Goal: Check status: Check status

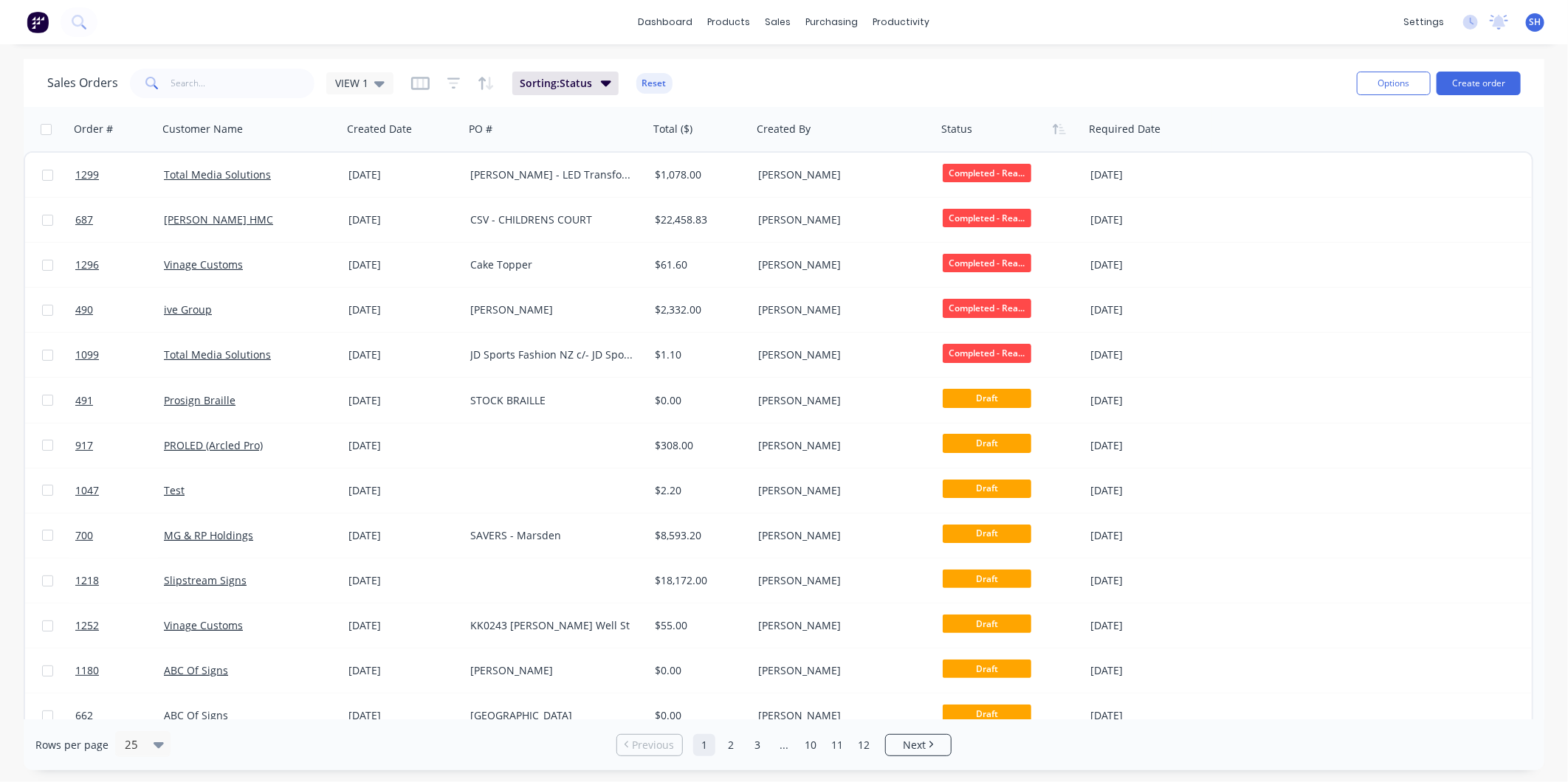
click at [392, 82] on div "Sales Orders VIEW 1 Sorting: Status Reset" at bounding box center [696, 83] width 1298 height 36
click at [377, 77] on icon at bounding box center [380, 83] width 11 height 16
click at [365, 268] on button "archived" at bounding box center [415, 267] width 168 height 17
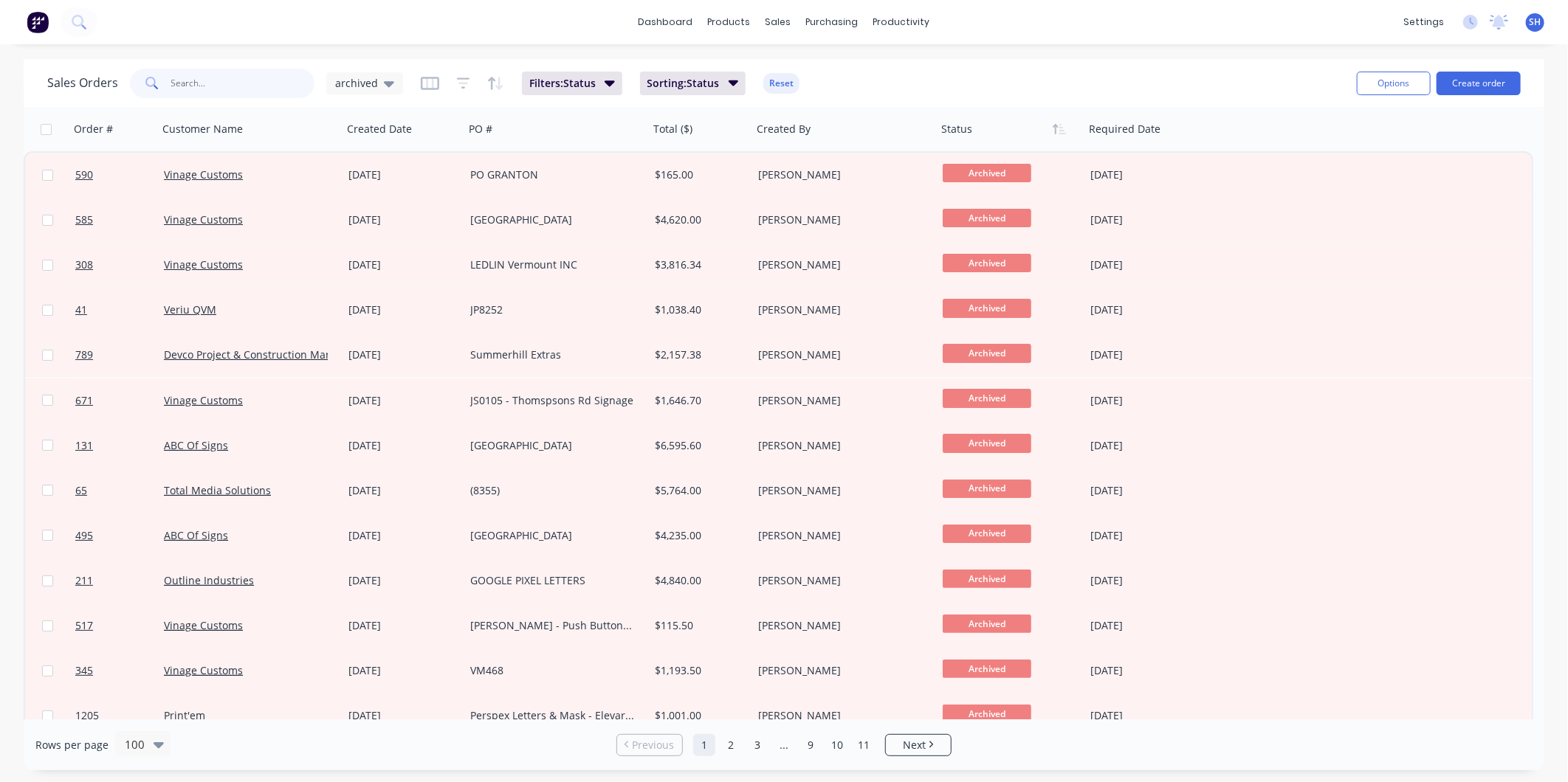
click at [219, 84] on input "text" at bounding box center [243, 82] width 144 height 29
type input "478"
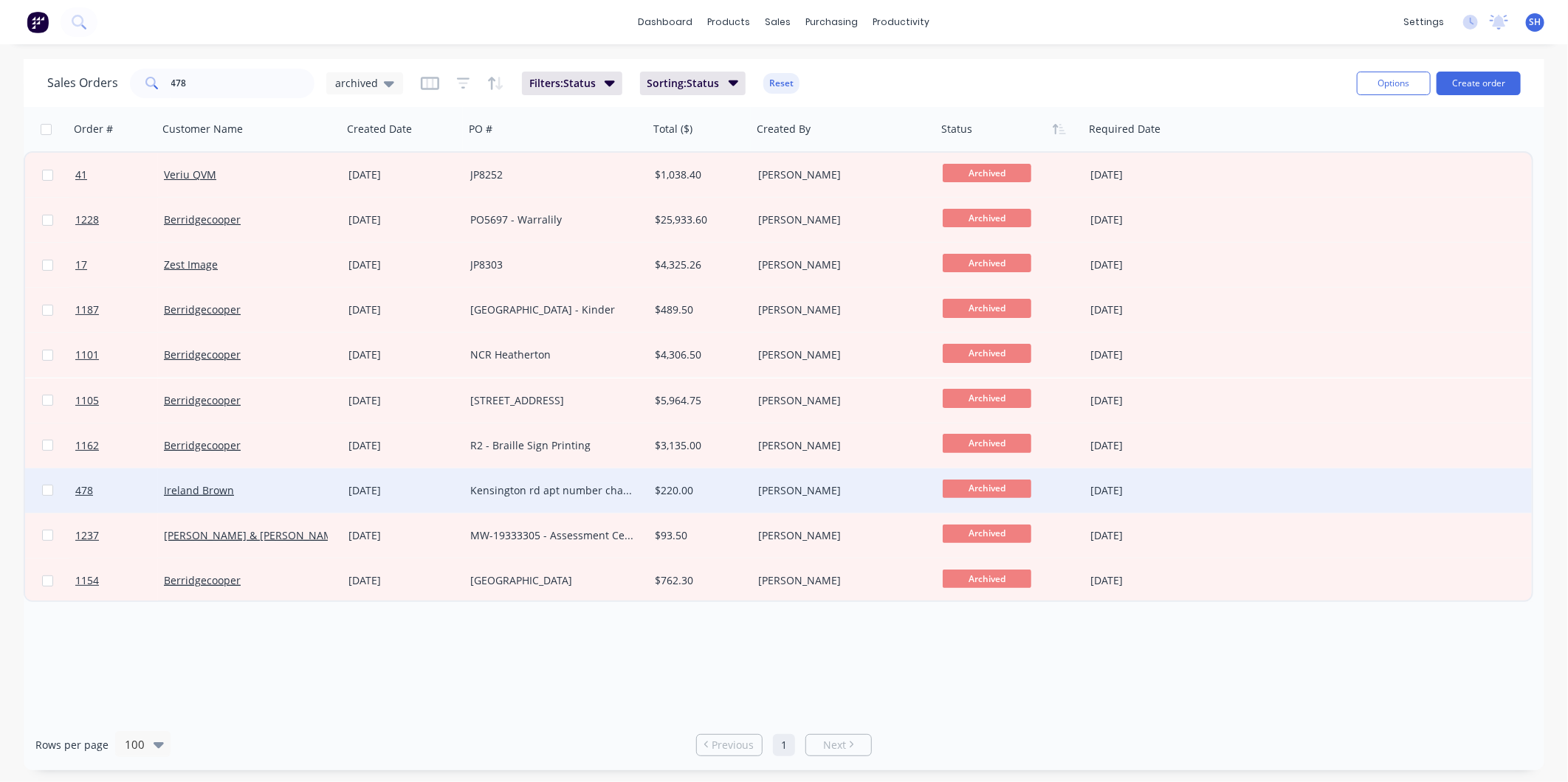
click at [278, 495] on div "Ireland Brown" at bounding box center [245, 490] width 164 height 15
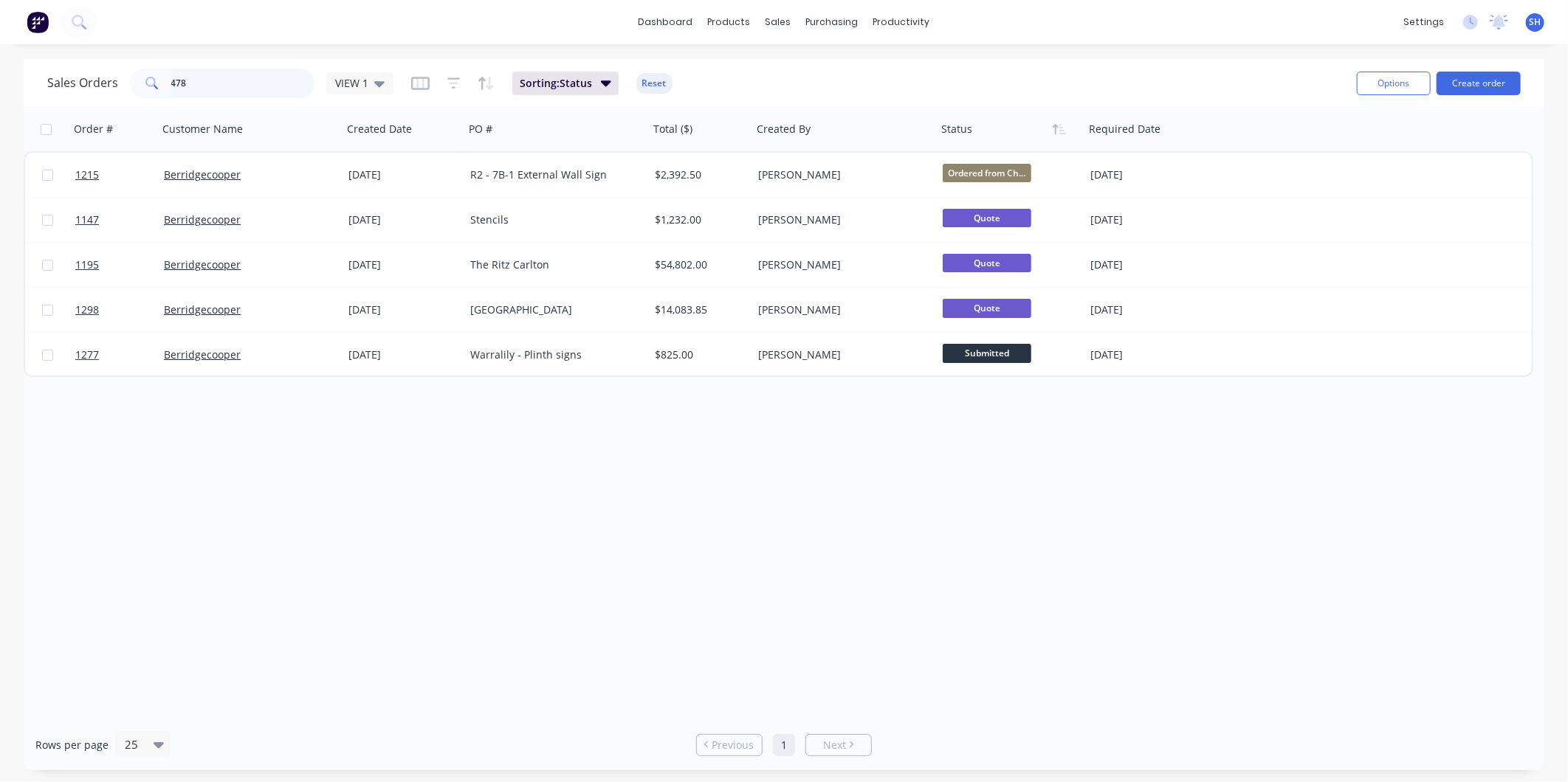
click at [232, 79] on input "478" at bounding box center [243, 82] width 144 height 29
drag, startPoint x: 224, startPoint y: 77, endPoint x: 90, endPoint y: 79, distance: 134.0
click at [90, 79] on div "Sales Orders 478 VIEW 1" at bounding box center [220, 82] width 346 height 29
type input "943"
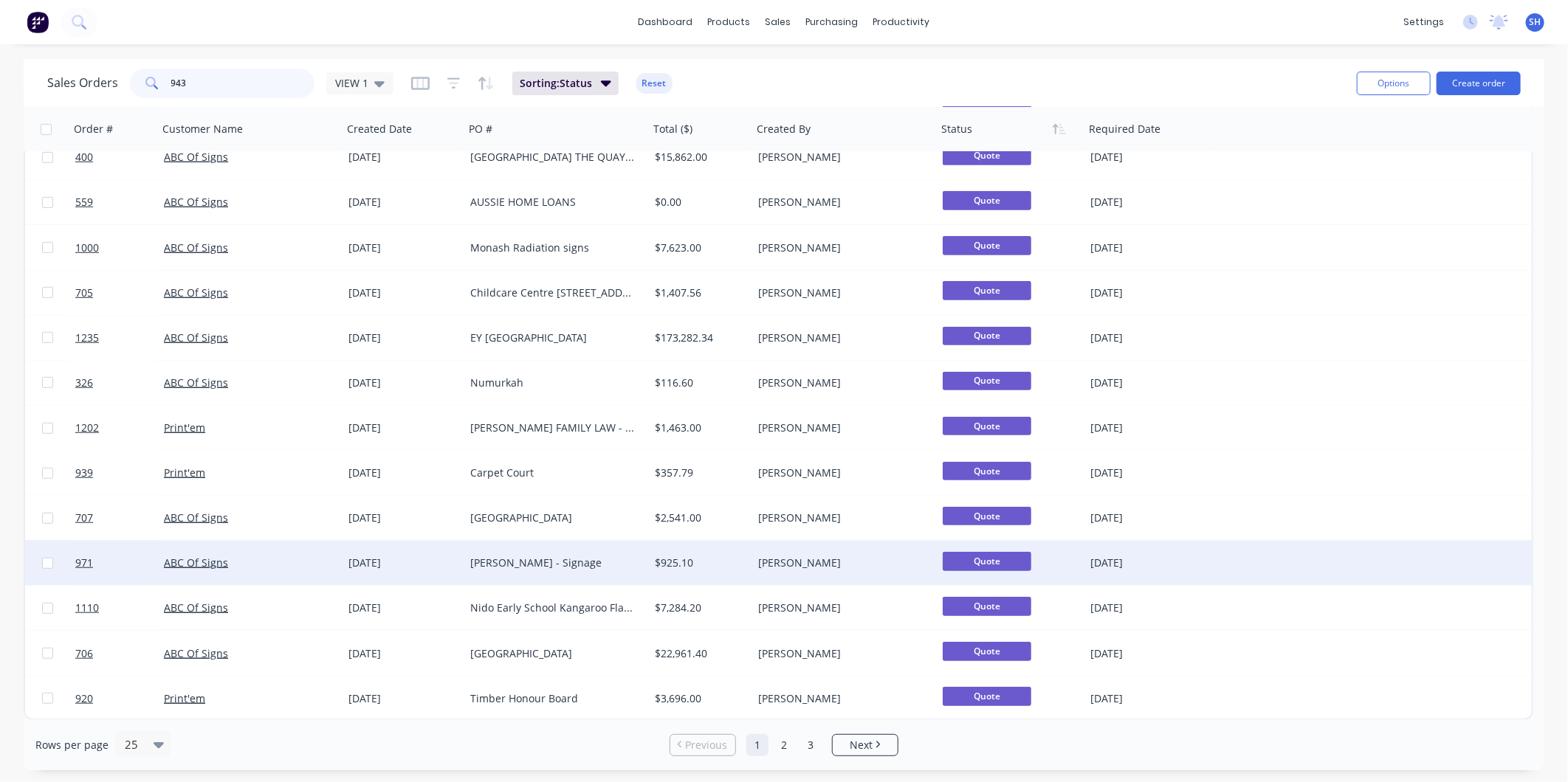
scroll to position [231, 0]
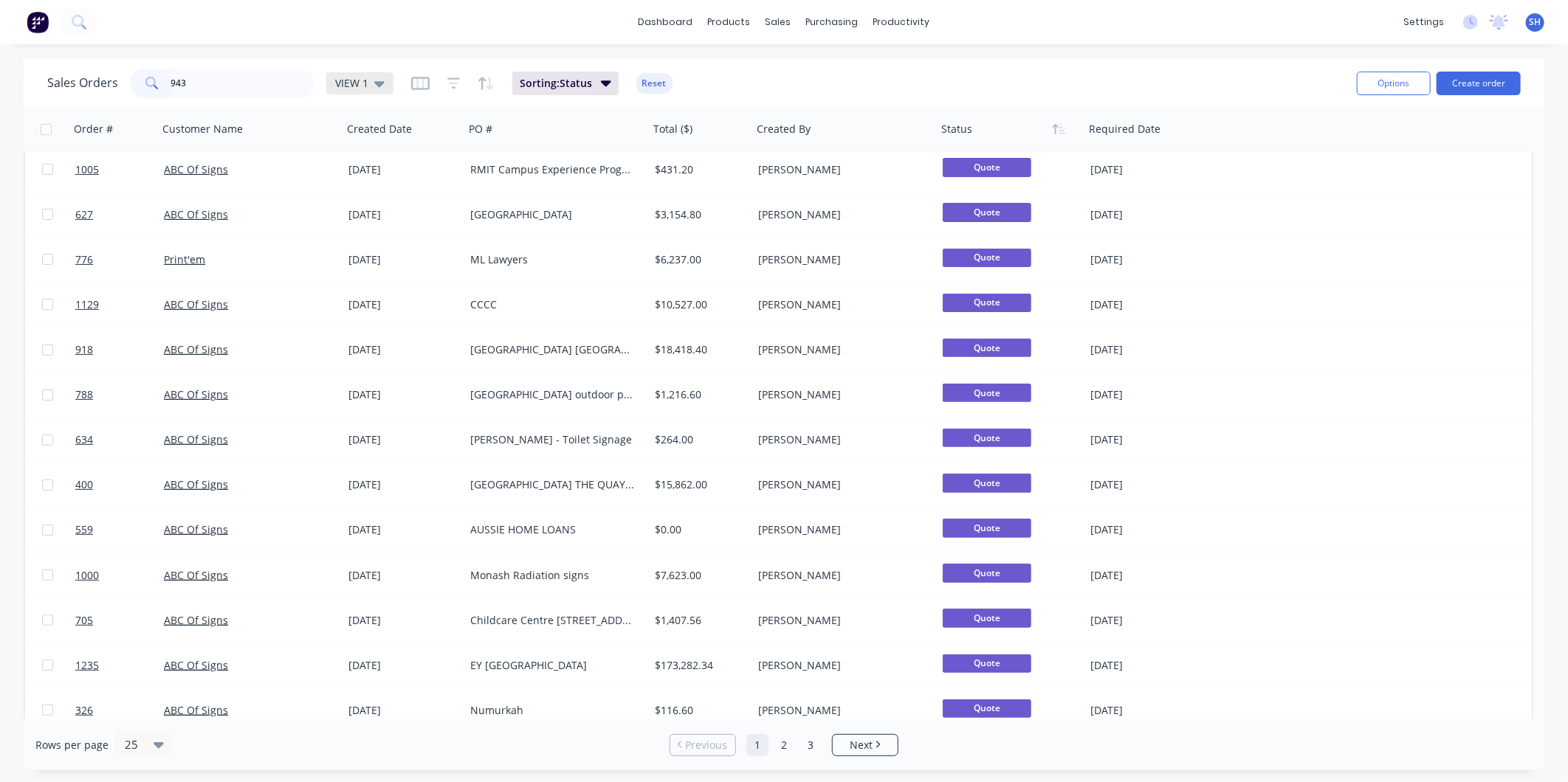
click at [371, 82] on div "VIEW 1" at bounding box center [360, 83] width 50 height 13
click at [384, 270] on button "archived" at bounding box center [415, 267] width 168 height 17
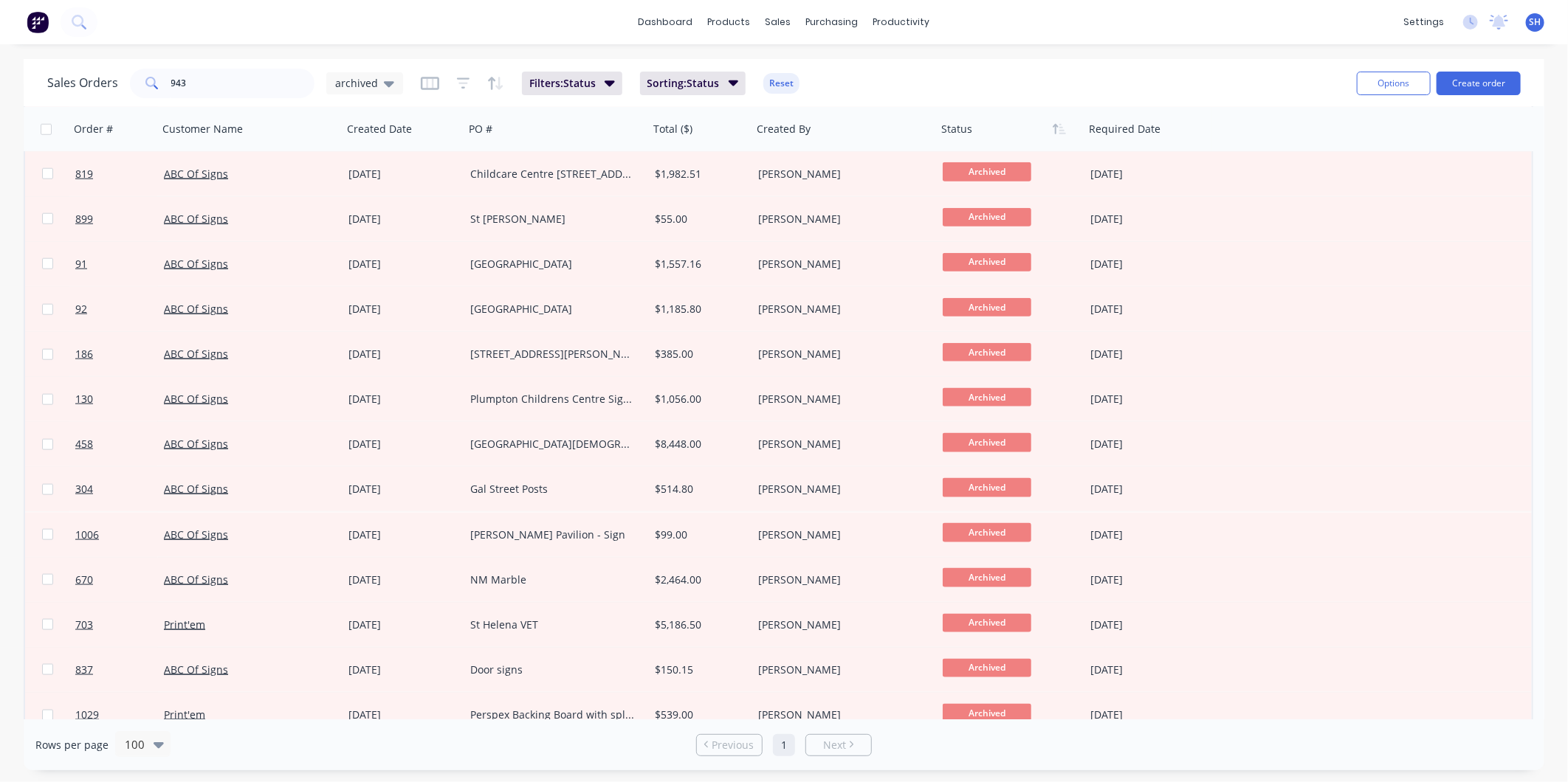
scroll to position [1229, 0]
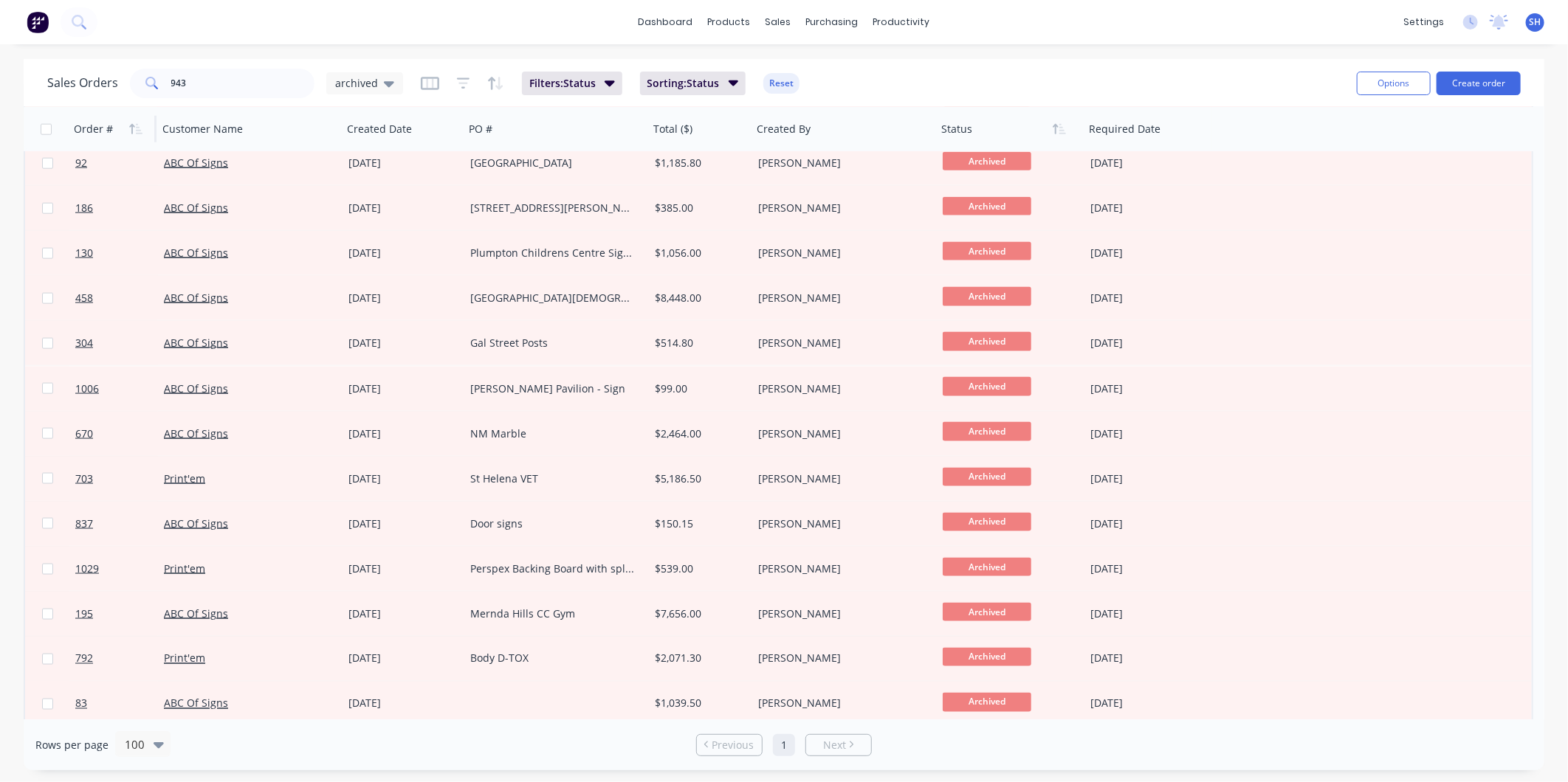
click at [87, 128] on div "Order #" at bounding box center [93, 129] width 39 height 15
click at [130, 123] on icon "button" at bounding box center [136, 129] width 14 height 12
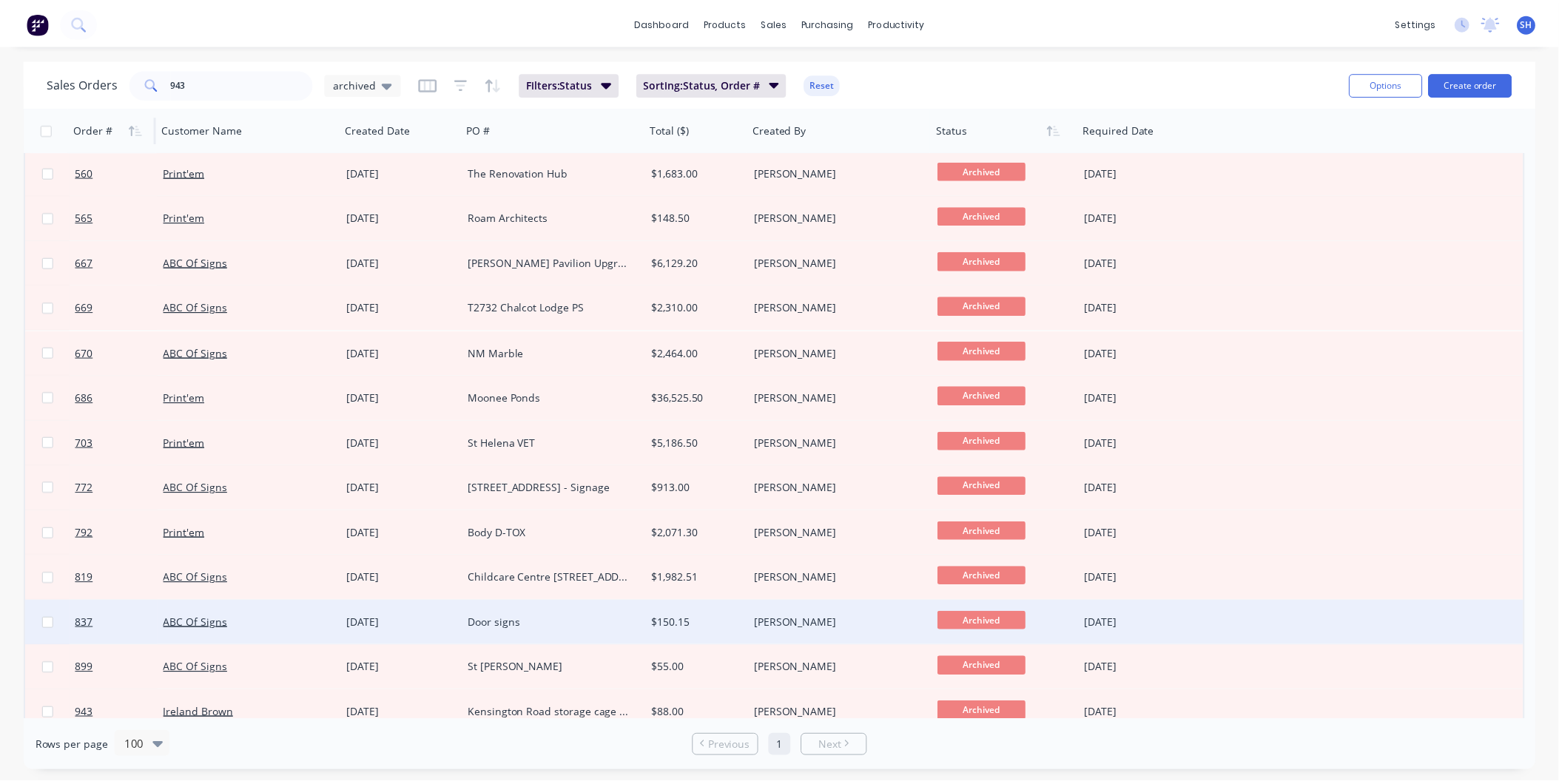
scroll to position [2793, 0]
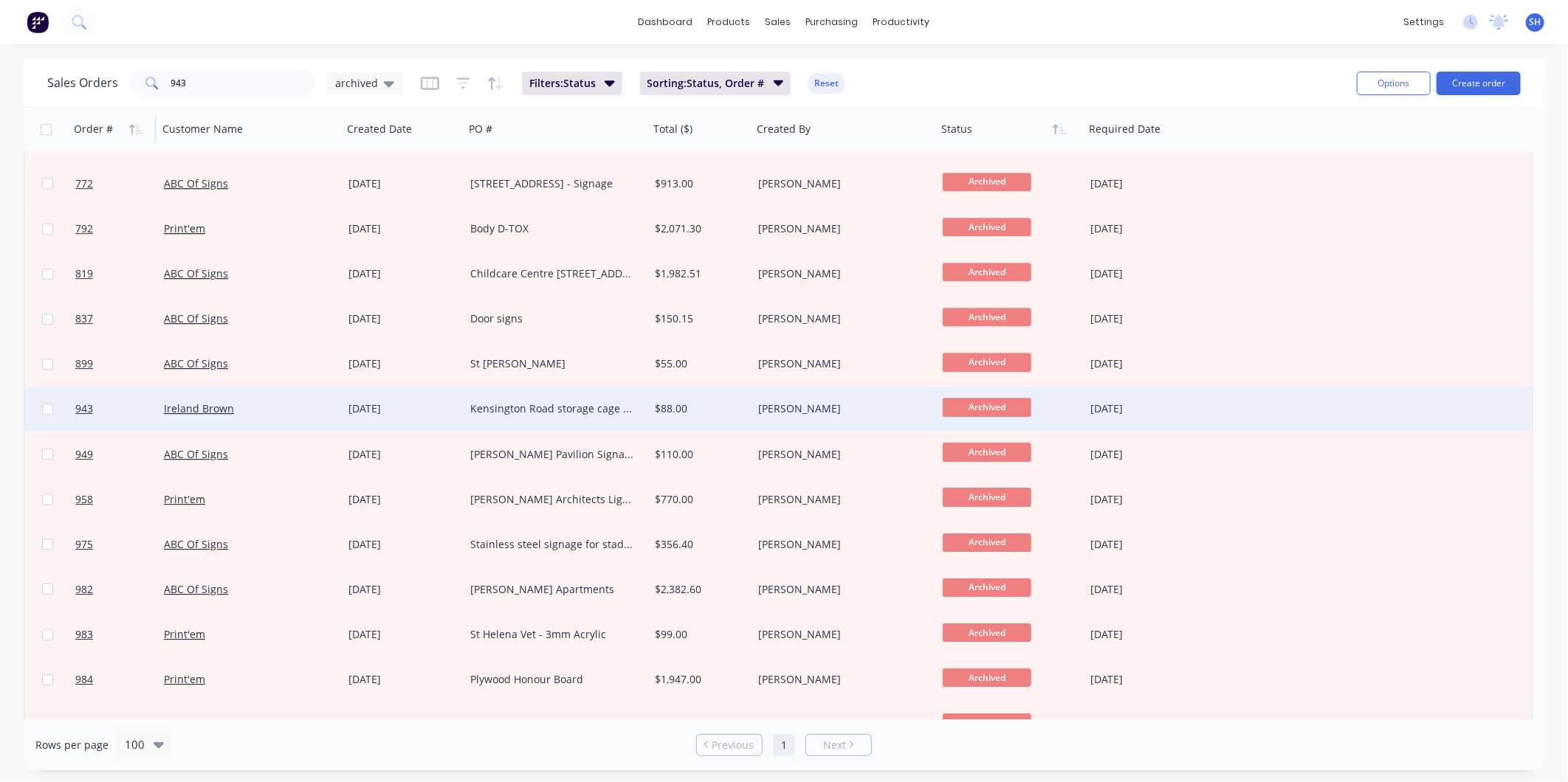
click at [254, 397] on div "Ireland Brown" at bounding box center [251, 409] width 185 height 44
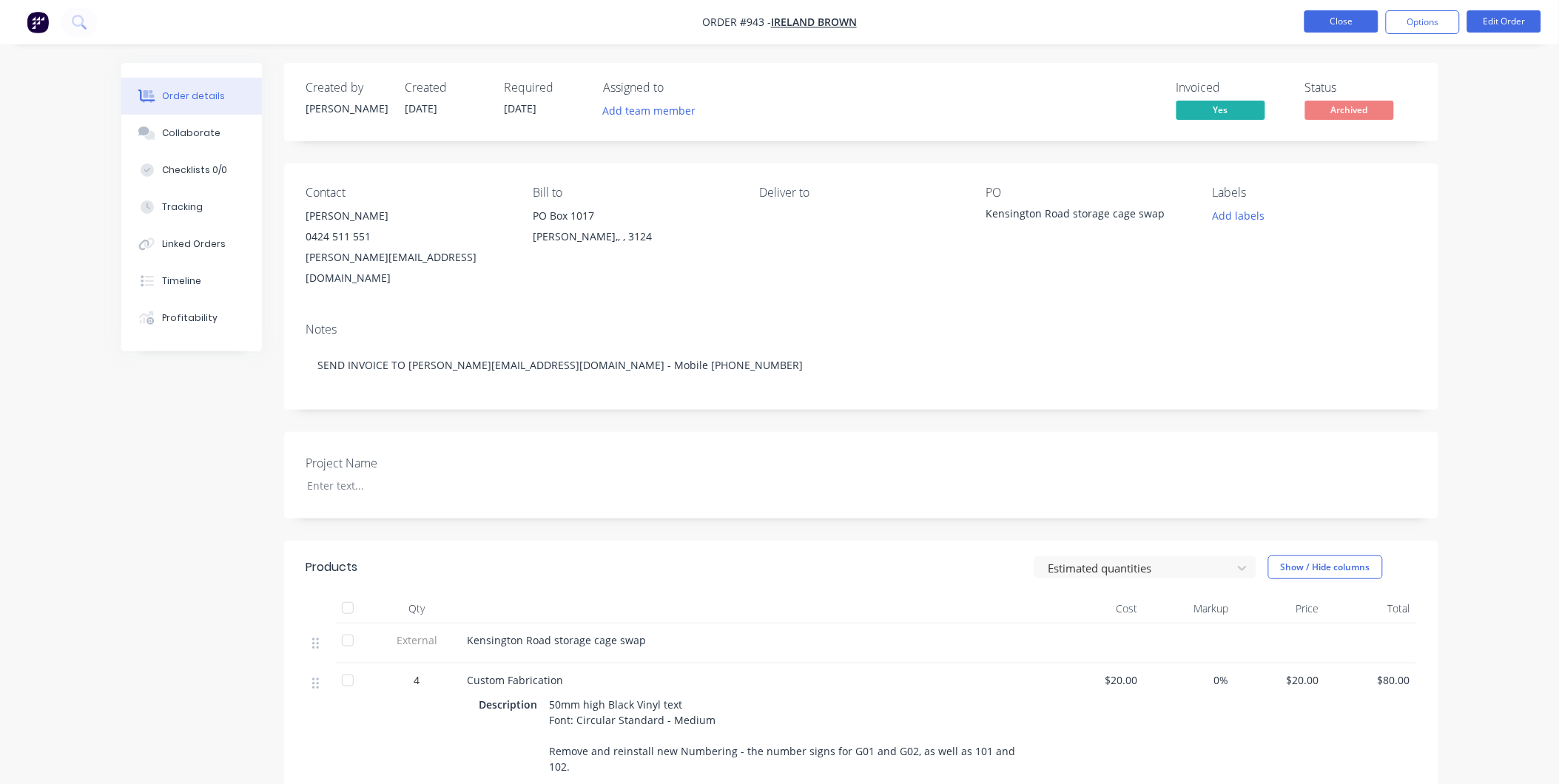
click at [1334, 23] on button "Close" at bounding box center [1342, 22] width 74 height 23
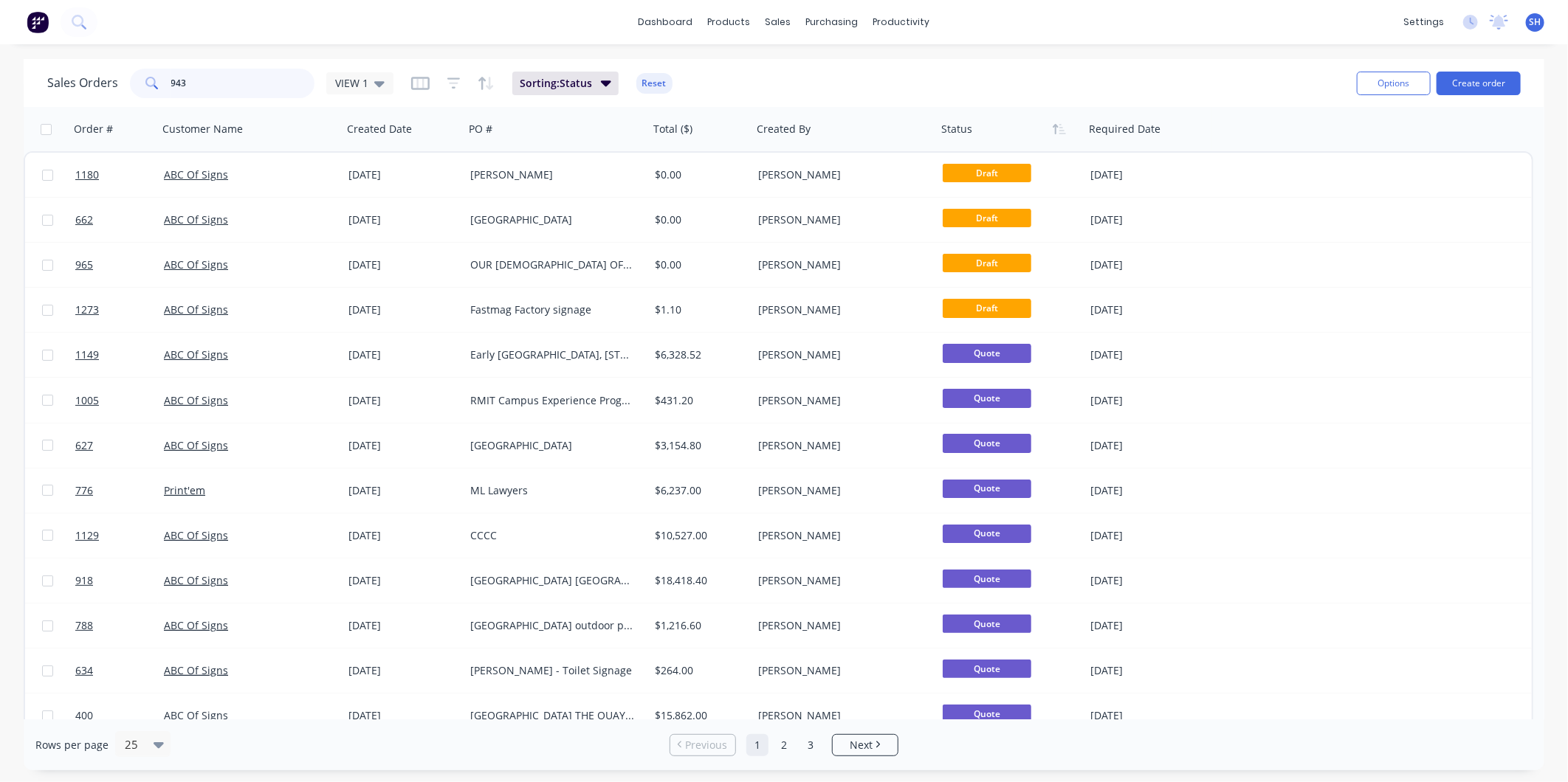
drag, startPoint x: 166, startPoint y: 83, endPoint x: 145, endPoint y: 84, distance: 21.0
click at [146, 84] on div "943" at bounding box center [222, 82] width 185 height 29
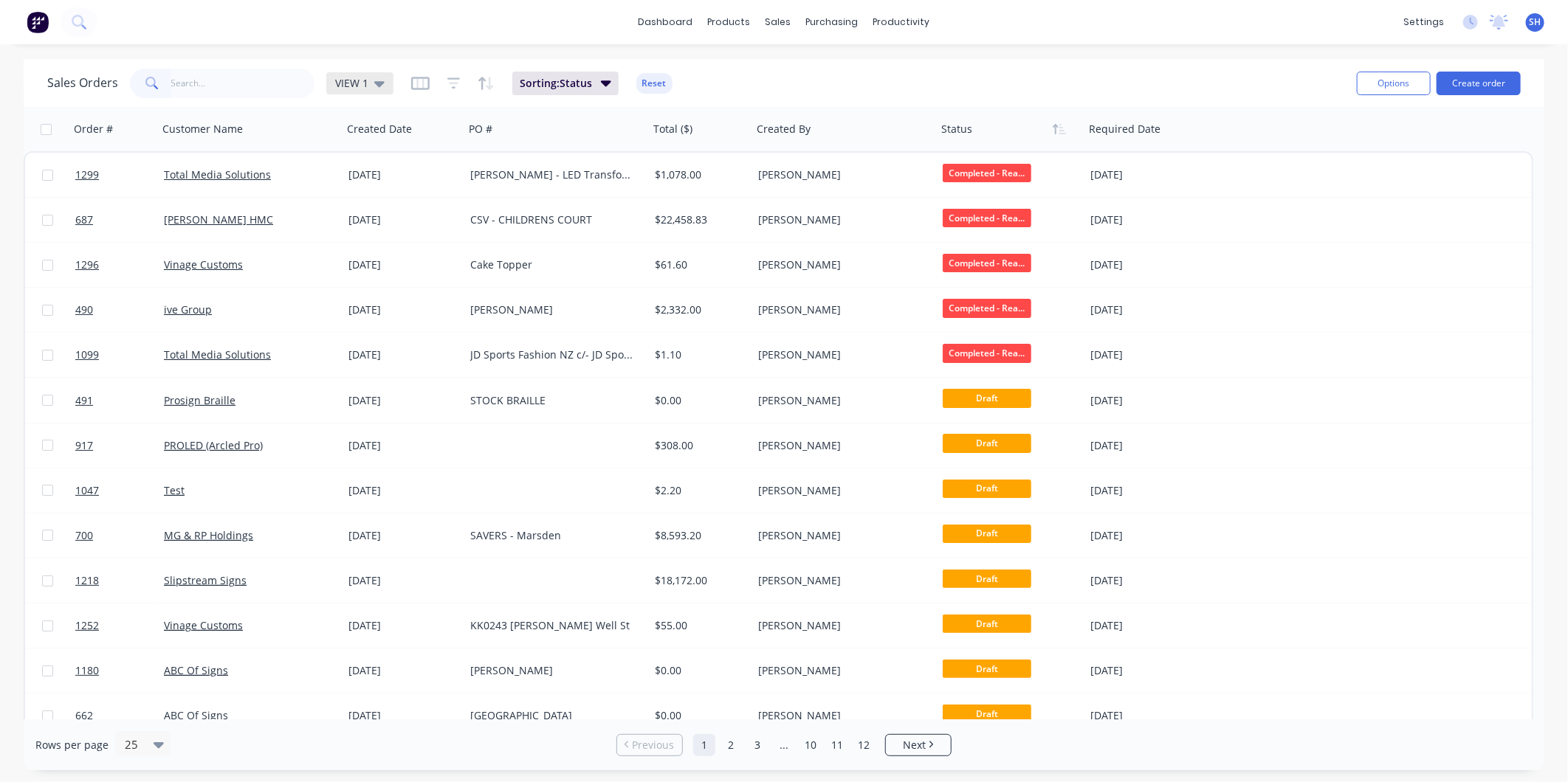
click at [386, 84] on div "VIEW 1" at bounding box center [360, 83] width 68 height 22
click at [392, 292] on button "To be Invoiced" at bounding box center [415, 297] width 168 height 17
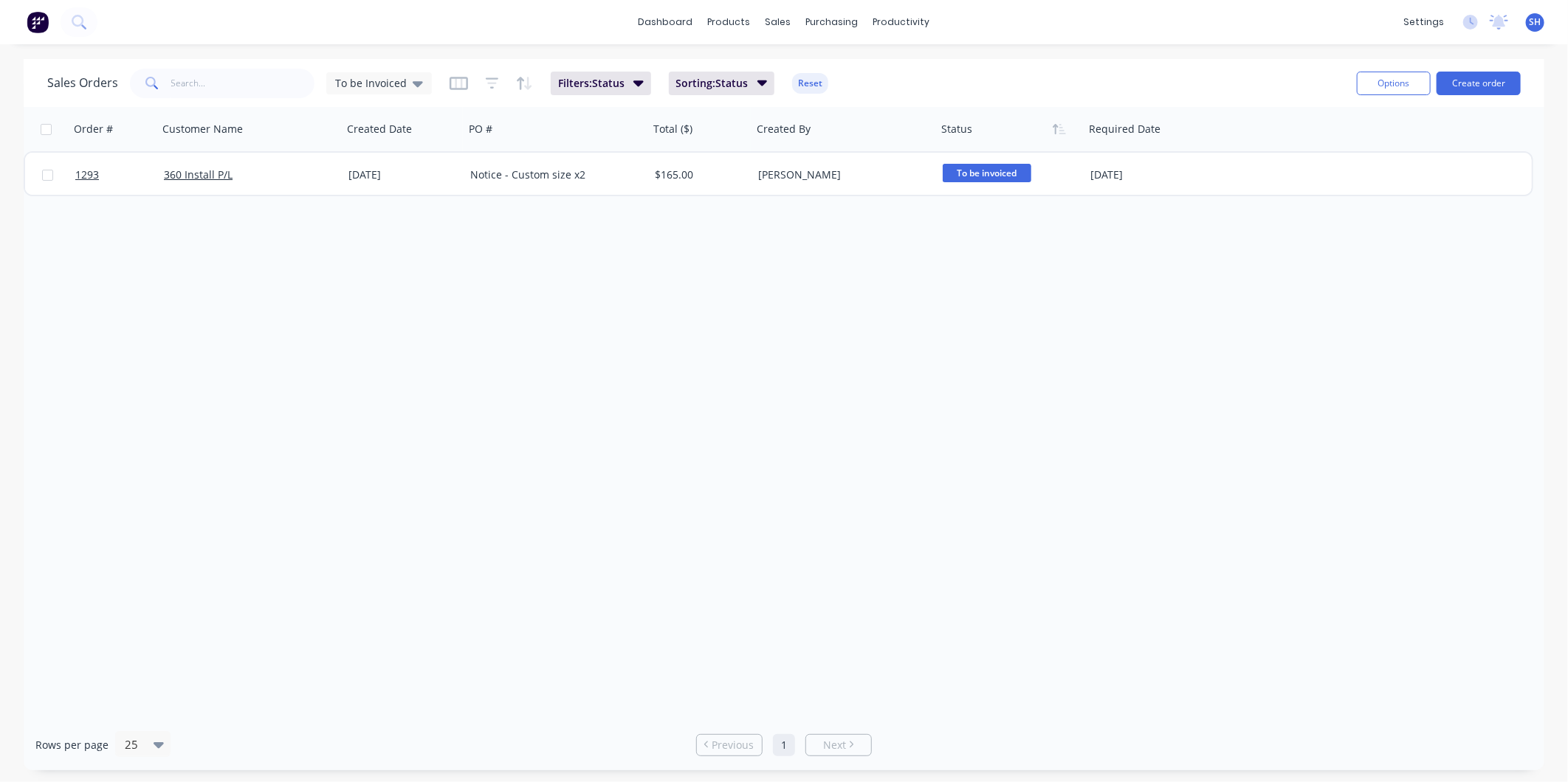
click at [393, 292] on div "Order # Customer Name Created Date PO # Total ($) Created By Status Required Da…" at bounding box center [783, 413] width 1521 height 613
